Goal: Book appointment/travel/reservation

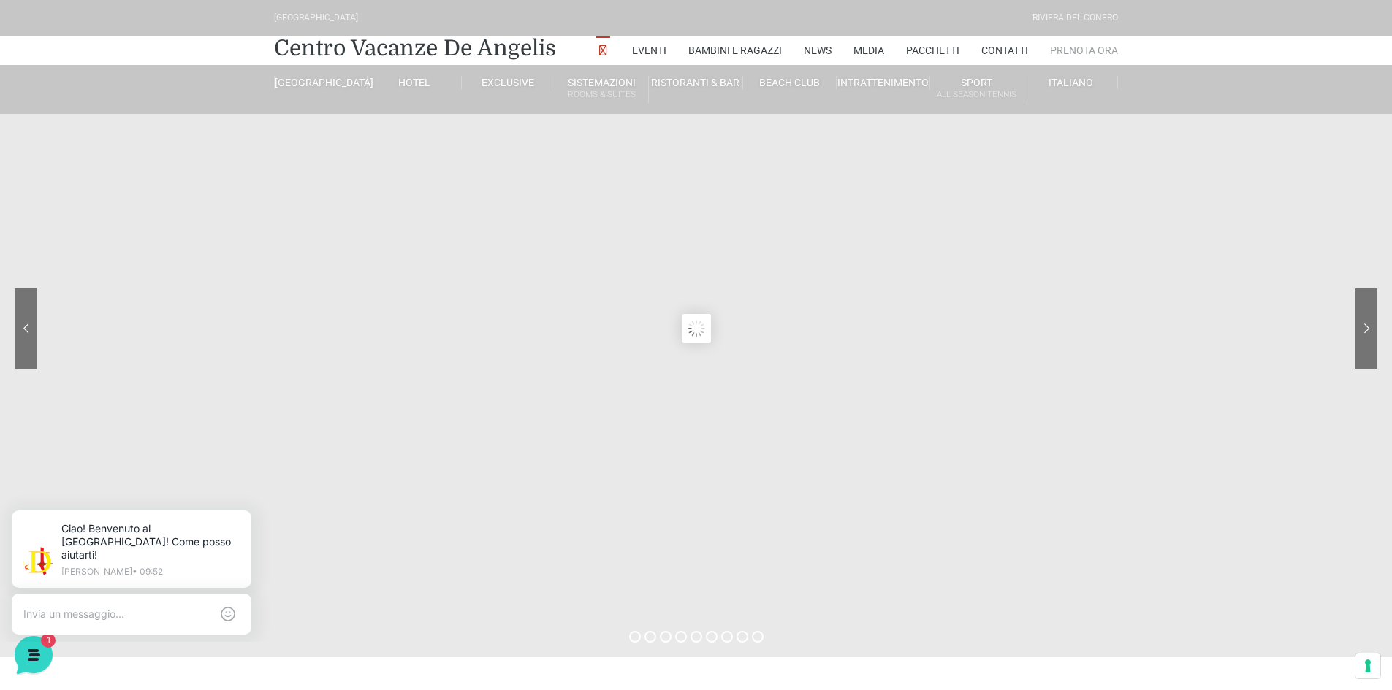
click at [1100, 50] on link "Prenota Ora" at bounding box center [1084, 50] width 68 height 29
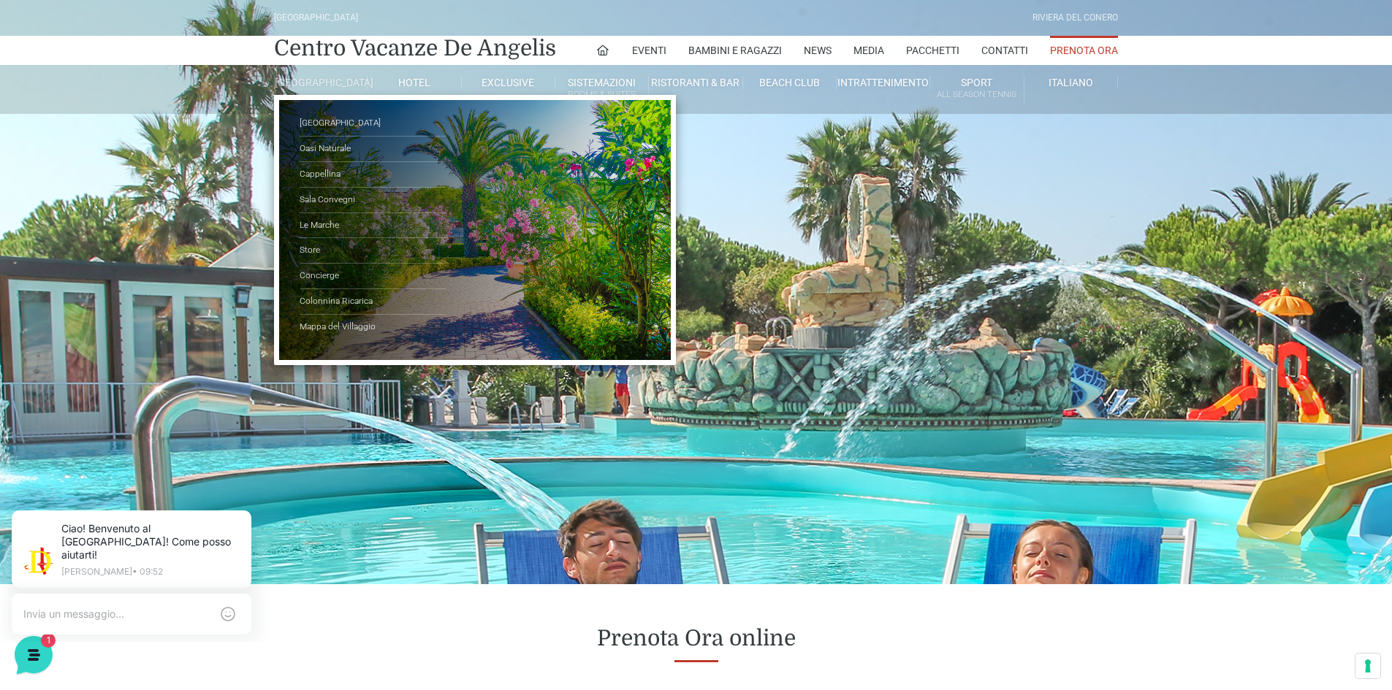
click at [326, 88] on link "[GEOGRAPHIC_DATA]" at bounding box center [321, 82] width 94 height 13
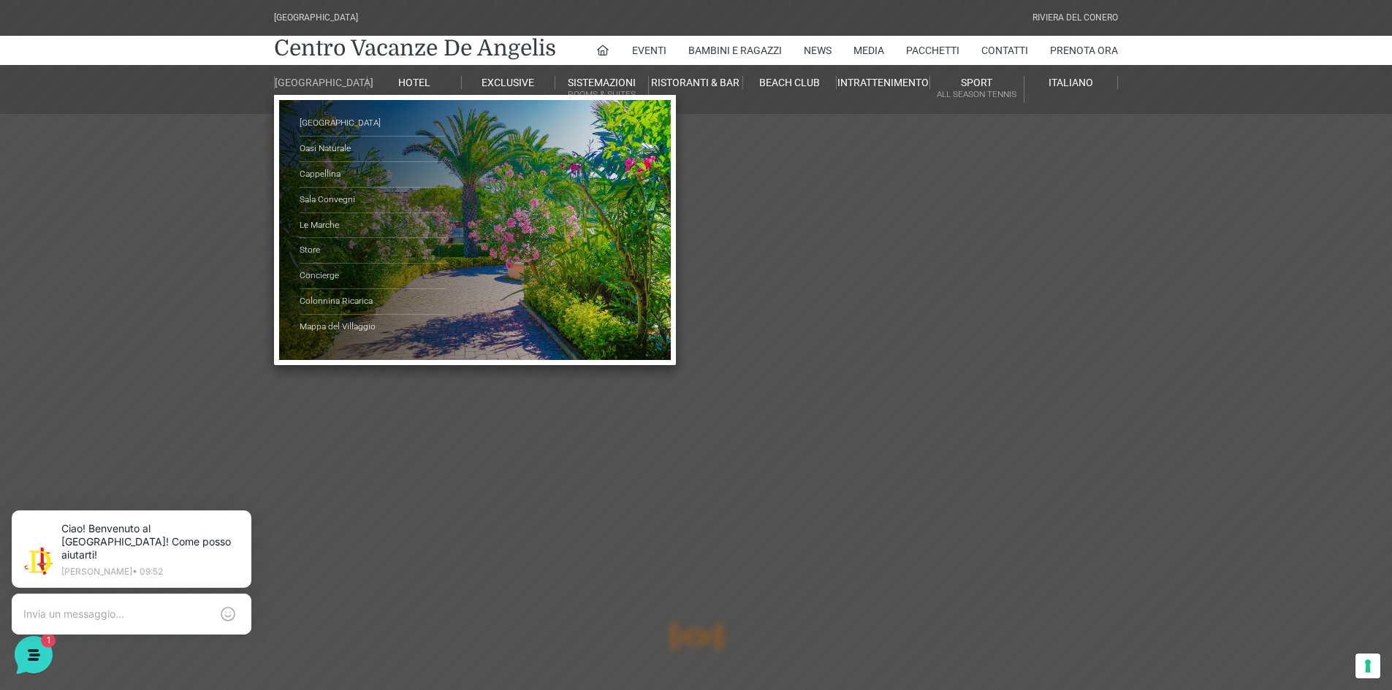
click at [338, 81] on link "[GEOGRAPHIC_DATA]" at bounding box center [321, 82] width 94 height 13
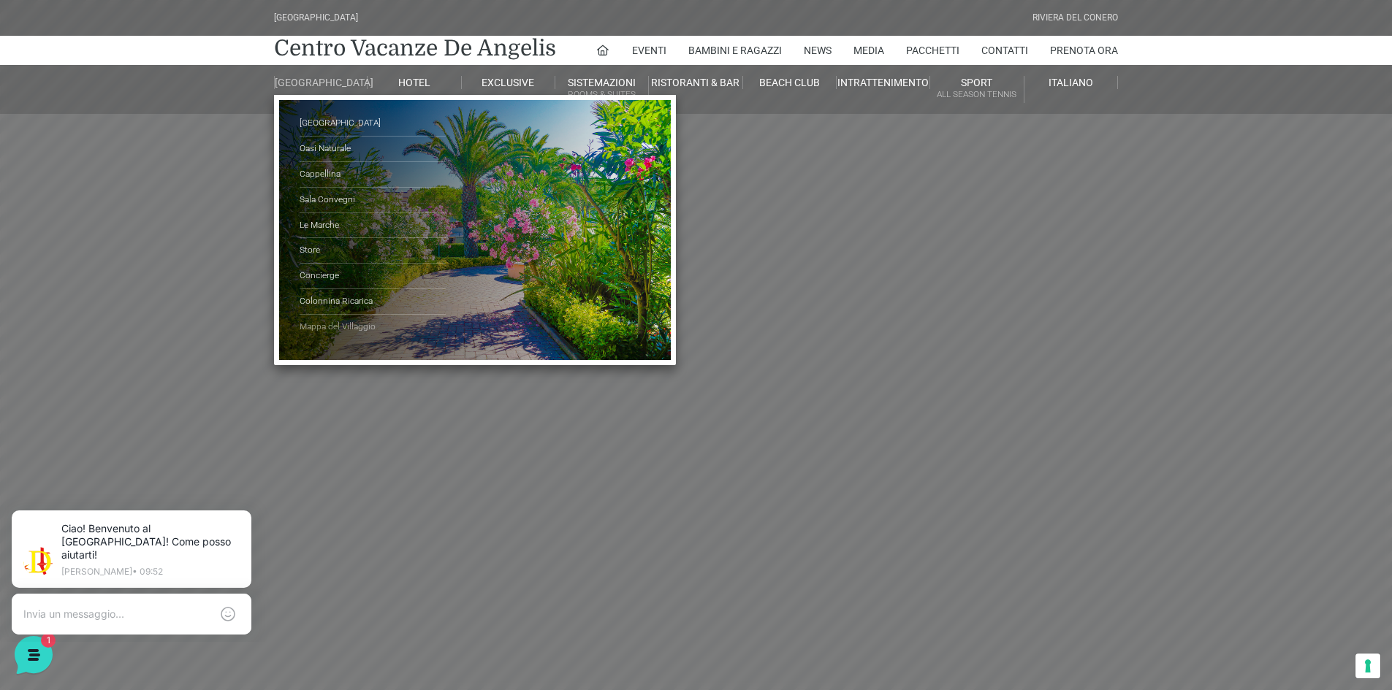
click at [345, 340] on link "Mappa del Villaggio" at bounding box center [373, 327] width 146 height 25
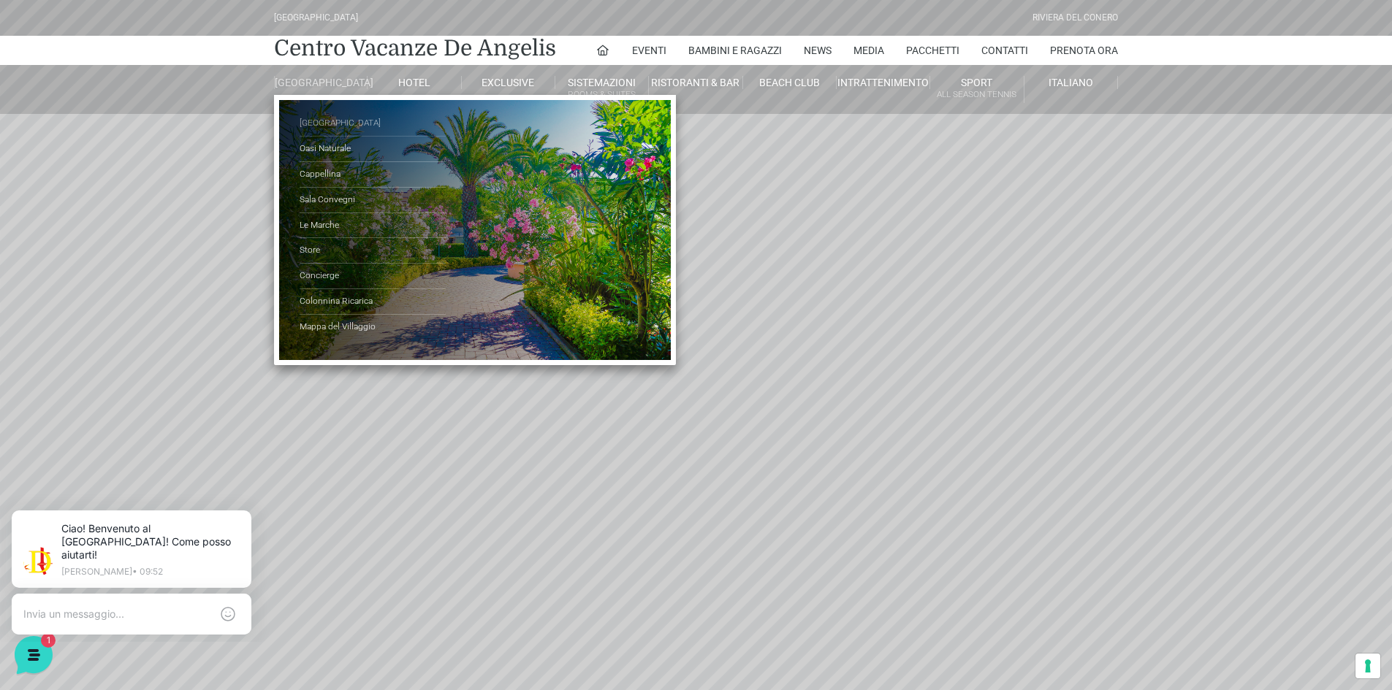
click at [337, 137] on link "[GEOGRAPHIC_DATA]" at bounding box center [373, 124] width 146 height 26
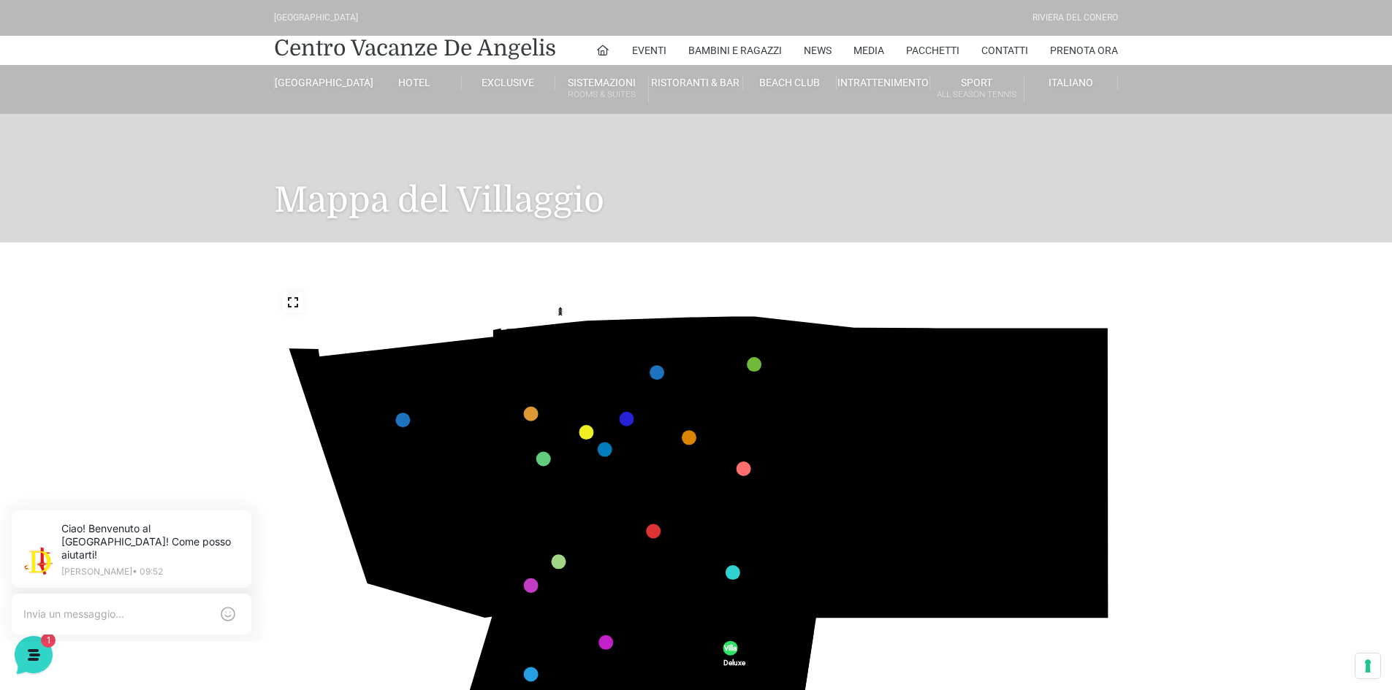
drag, startPoint x: 1111, startPoint y: 516, endPoint x: 1127, endPoint y: 520, distance: 16.0
click at [1112, 515] on icon "436 435 437 434 441 430 440 431 439 432 438 433 424 423 425 422 429 418 428 419…" at bounding box center [696, 520] width 845 height 475
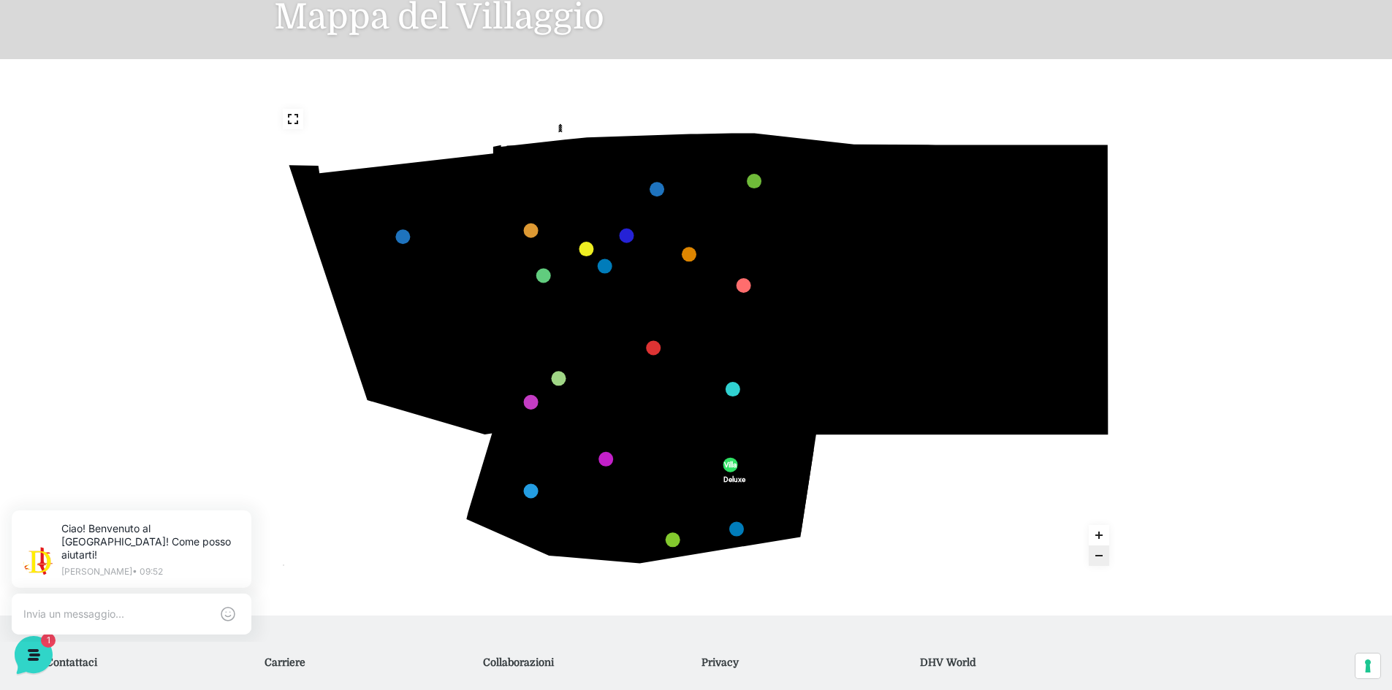
scroll to position [146, 0]
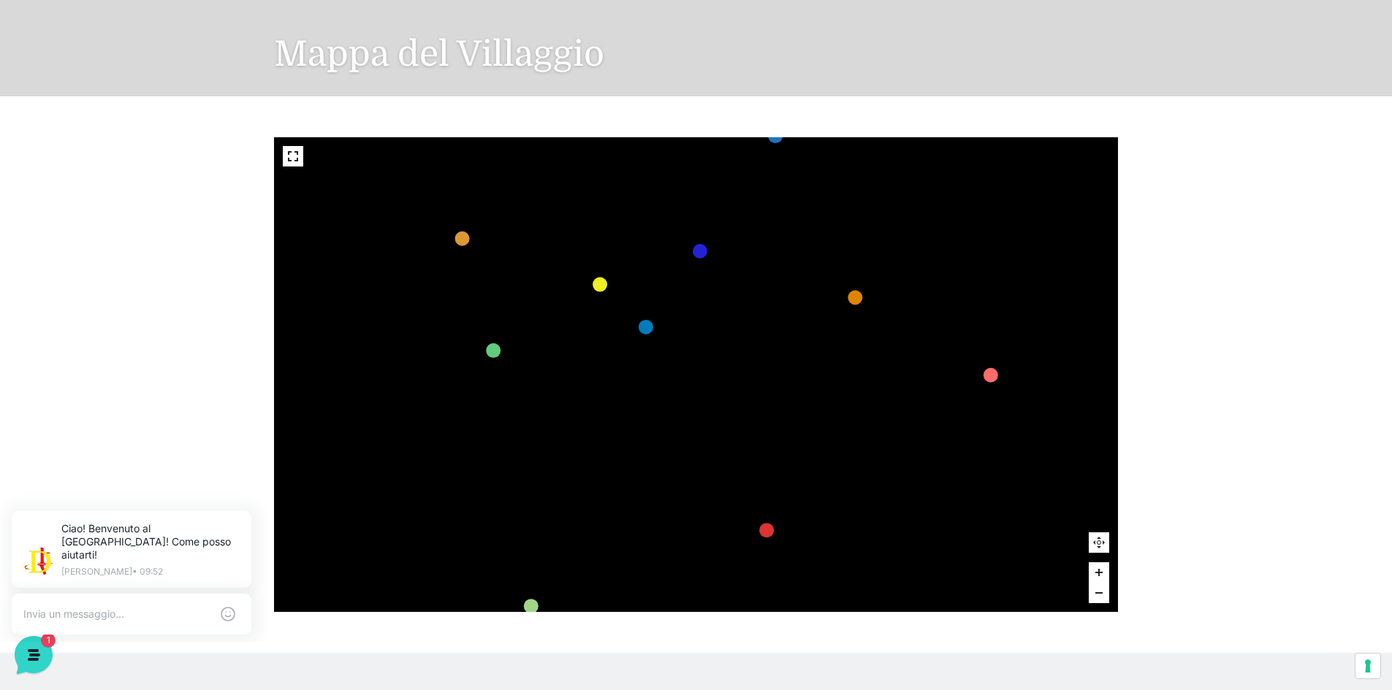
drag, startPoint x: 793, startPoint y: 373, endPoint x: 866, endPoint y: 565, distance: 205.3
click at [866, 568] on icon "436 435 437 434 441 430 440 431 439 432 438 433 424 423 425 422 429 418 428 419…" at bounding box center [873, 504] width 2098 height 1181
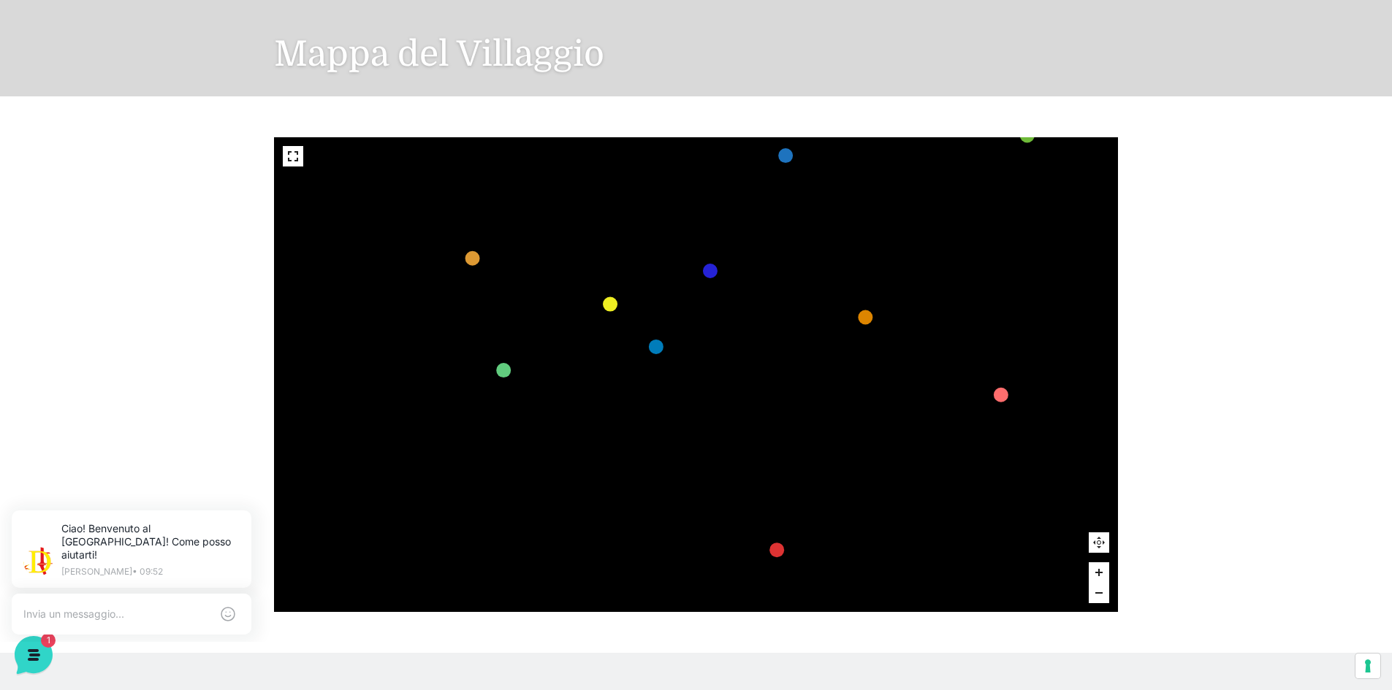
drag, startPoint x: 717, startPoint y: 308, endPoint x: 718, endPoint y: 323, distance: 15.4
click at [690, 314] on tspan "Piazza" at bounding box center [690, 314] width 0 height 0
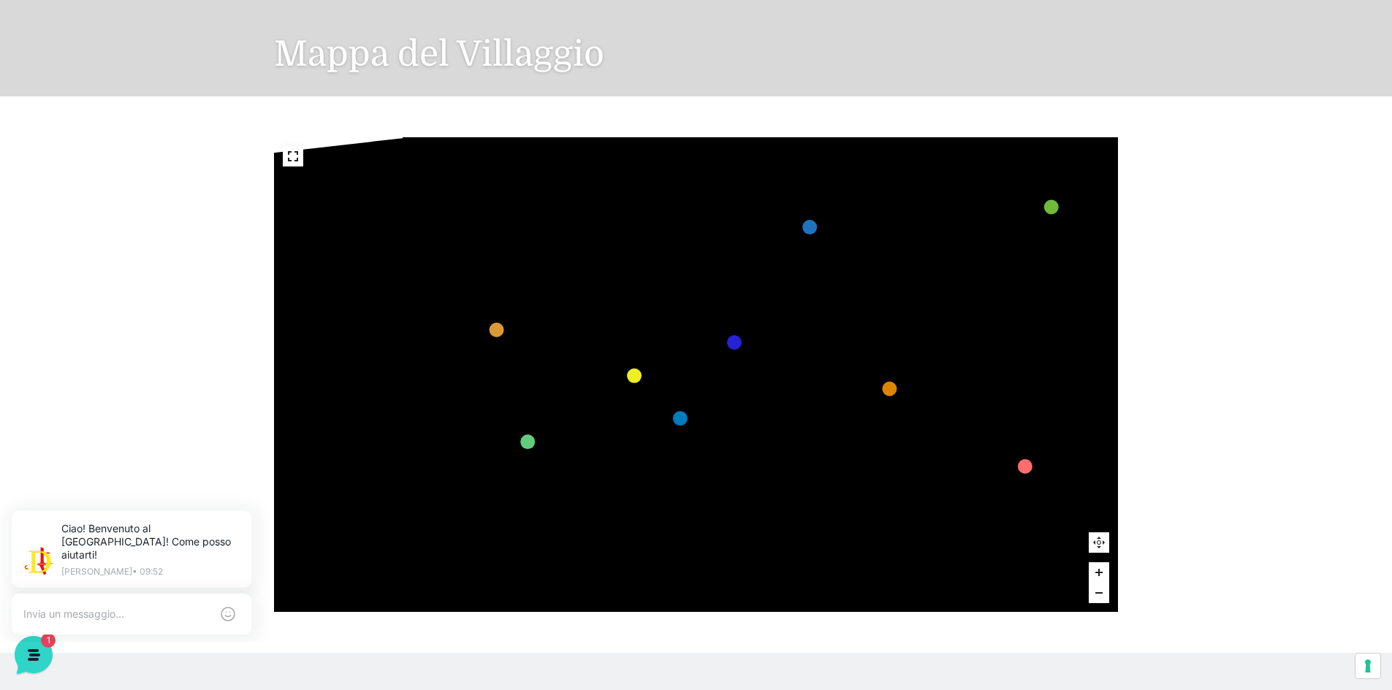
drag, startPoint x: 715, startPoint y: 319, endPoint x: 766, endPoint y: 364, distance: 68.3
click at [714, 370] on tspan "Teatro" at bounding box center [714, 370] width 0 height 0
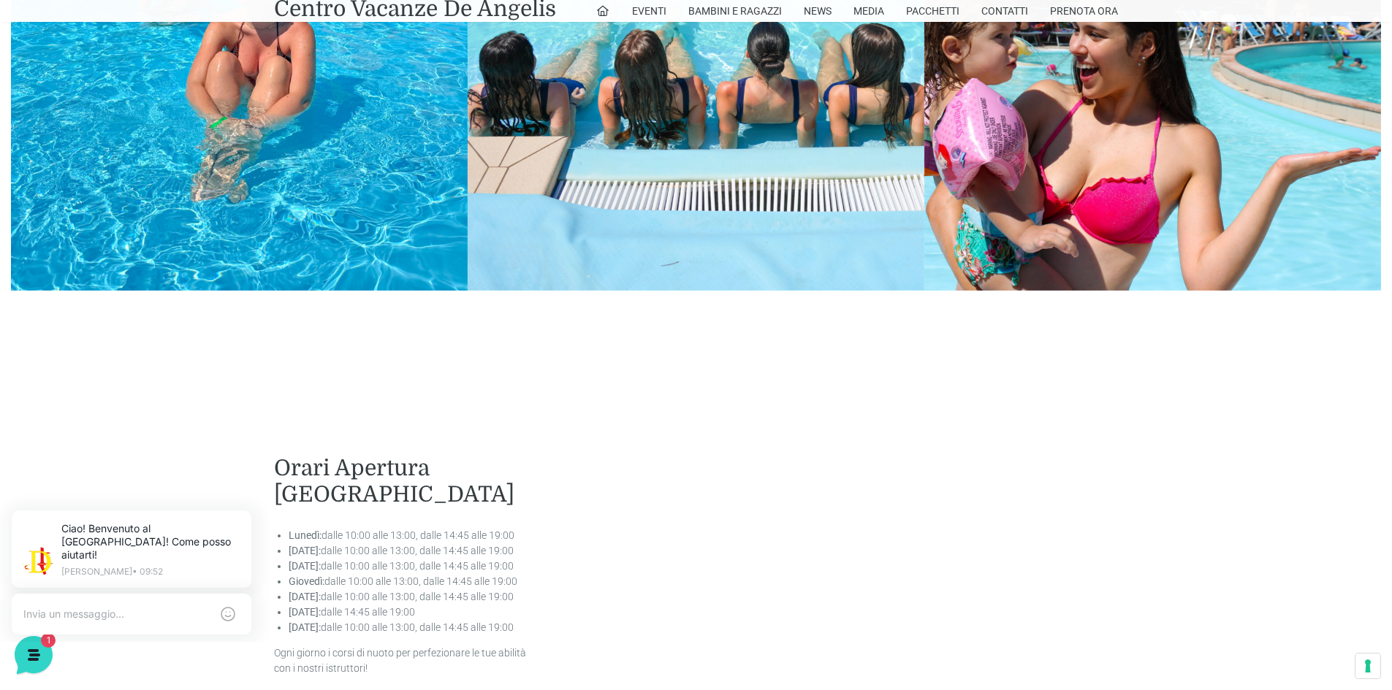
scroll to position [2703, 0]
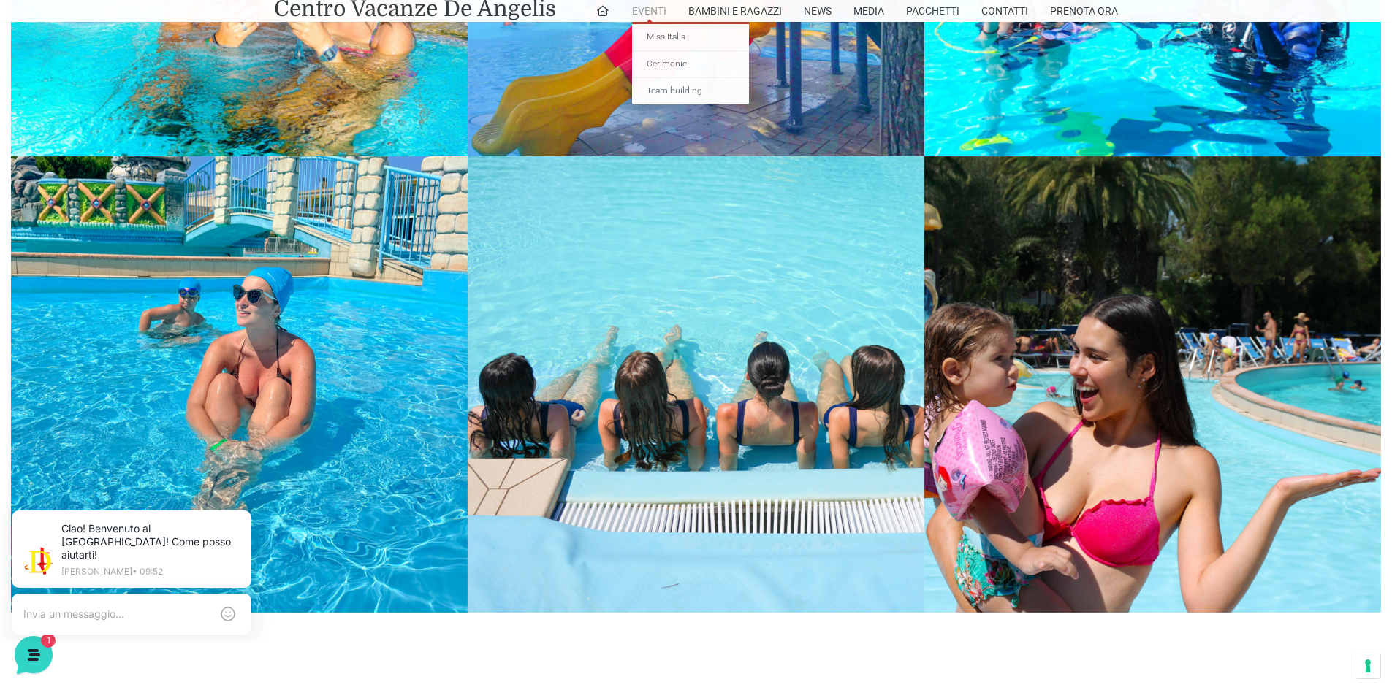
click at [641, 9] on link "Eventi" at bounding box center [649, 11] width 34 height 22
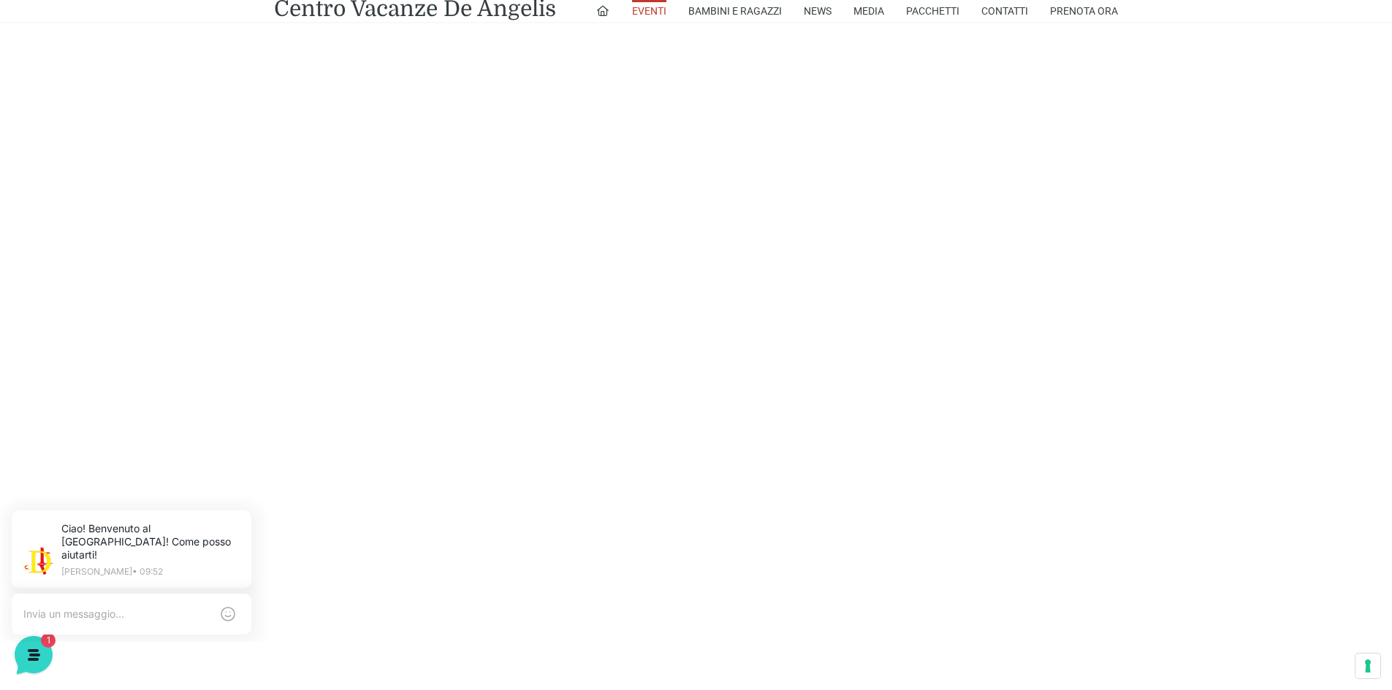
scroll to position [1519, 0]
click at [734, 122] on link "Piscine" at bounding box center [746, 118] width 117 height 27
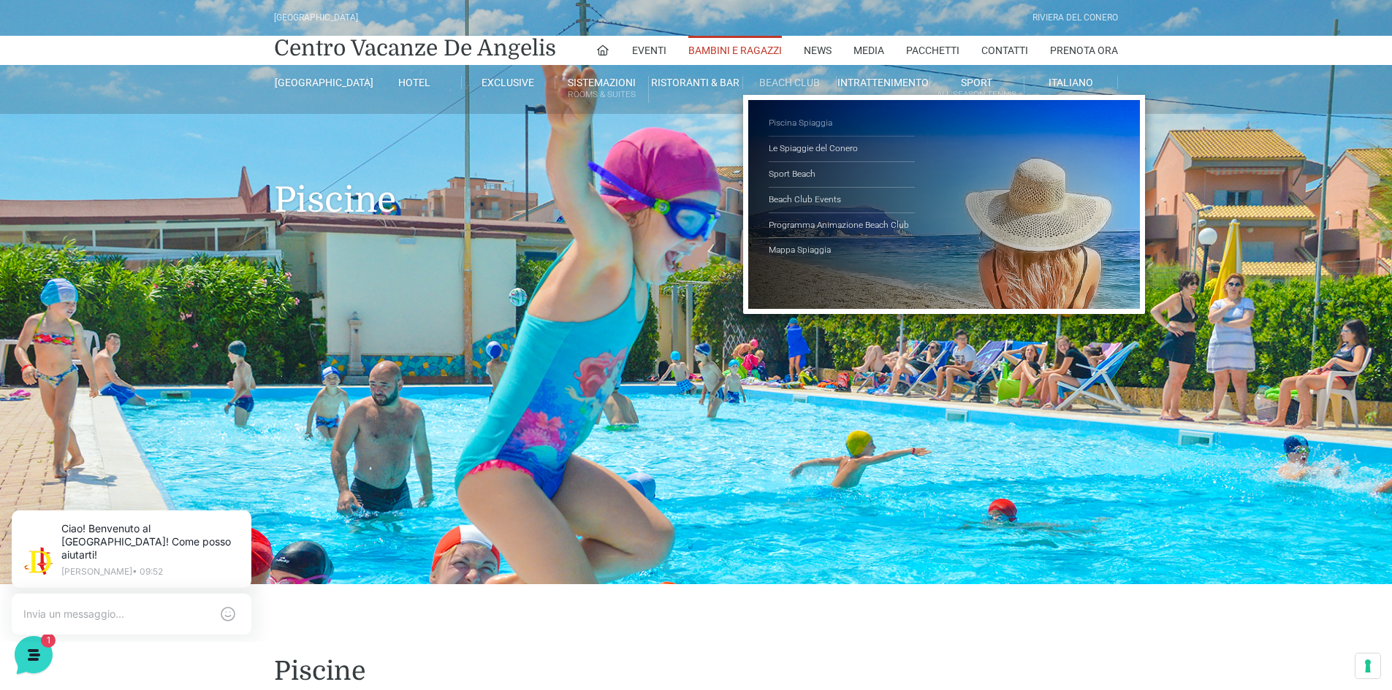
click at [793, 121] on link "Piscina Spiaggia" at bounding box center [842, 124] width 146 height 26
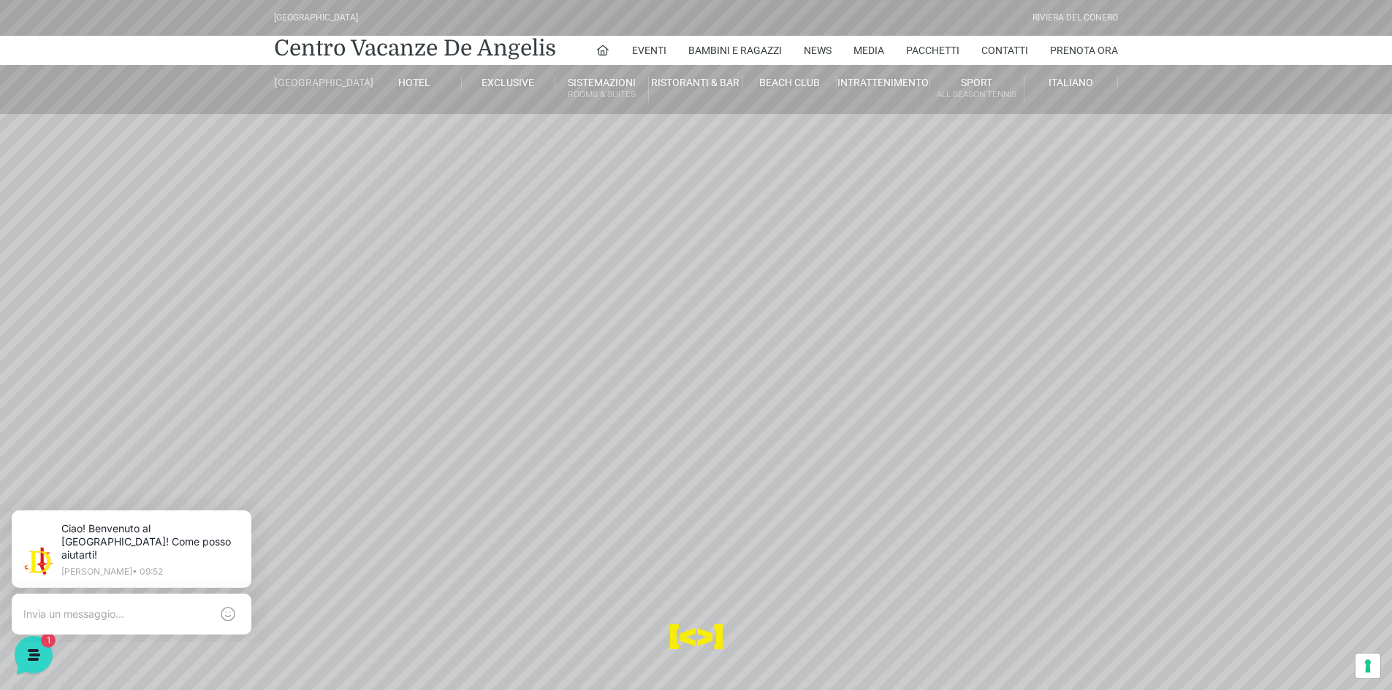
click at [321, 85] on link "[GEOGRAPHIC_DATA]" at bounding box center [321, 82] width 94 height 13
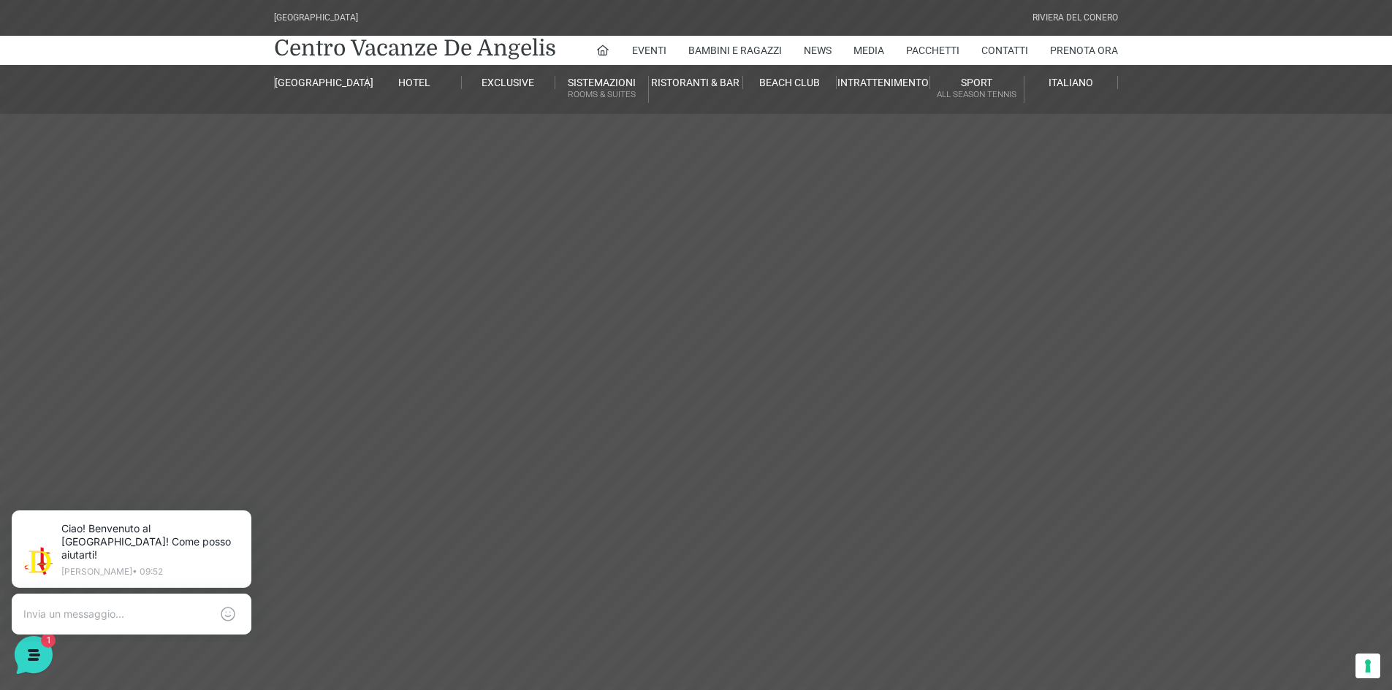
click at [1043, 281] on header "[GEOGRAPHIC_DATA] [GEOGRAPHIC_DATA] Centro Vacanze [GEOGRAPHIC_DATA] Eventi Mis…" at bounding box center [696, 329] width 1392 height 658
